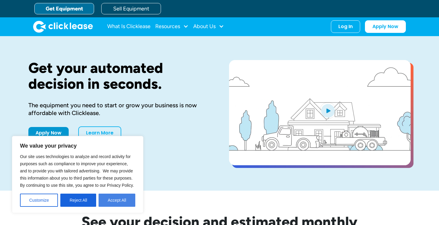
click at [115, 201] on button "Accept All" at bounding box center [116, 199] width 37 height 13
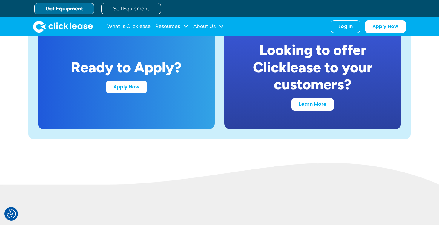
scroll to position [1174, 0]
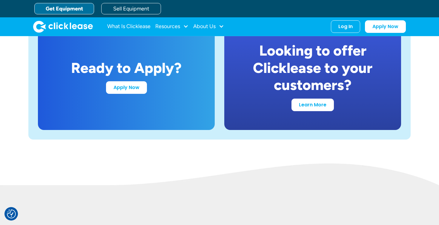
click at [74, 9] on link "Get Equipment" at bounding box center [64, 8] width 60 height 11
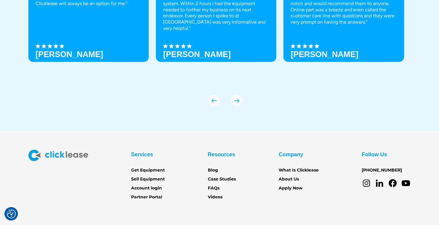
scroll to position [2097, 0]
